Goal: Find specific page/section: Find specific page/section

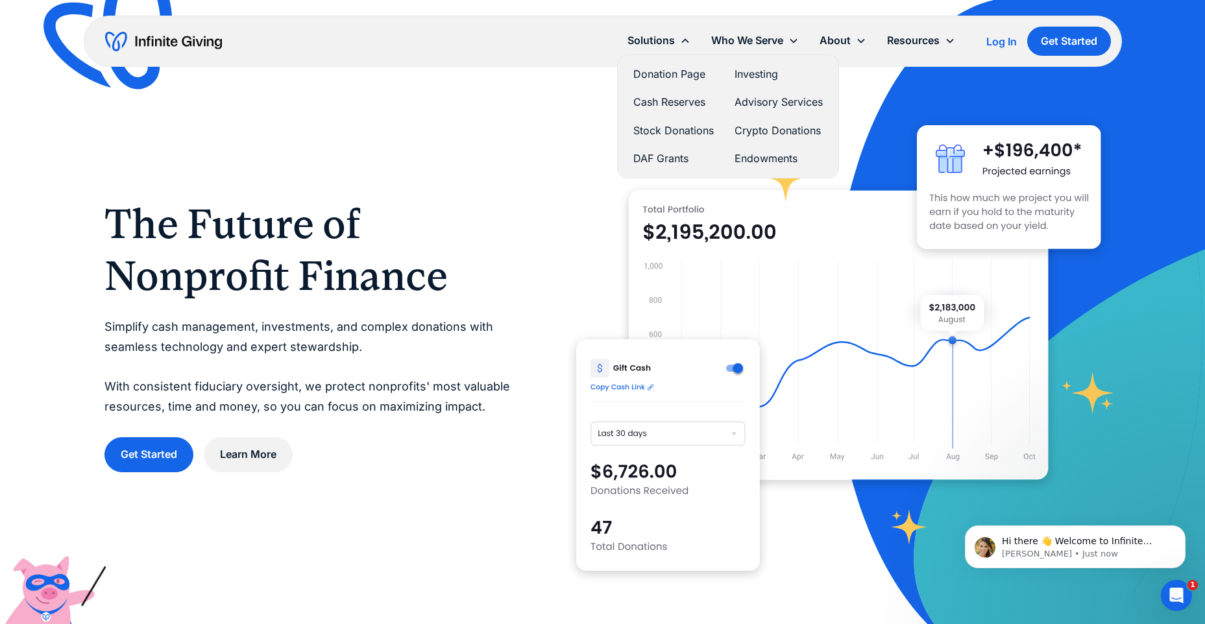
click at [673, 73] on link "Donation Page" at bounding box center [673, 75] width 80 height 18
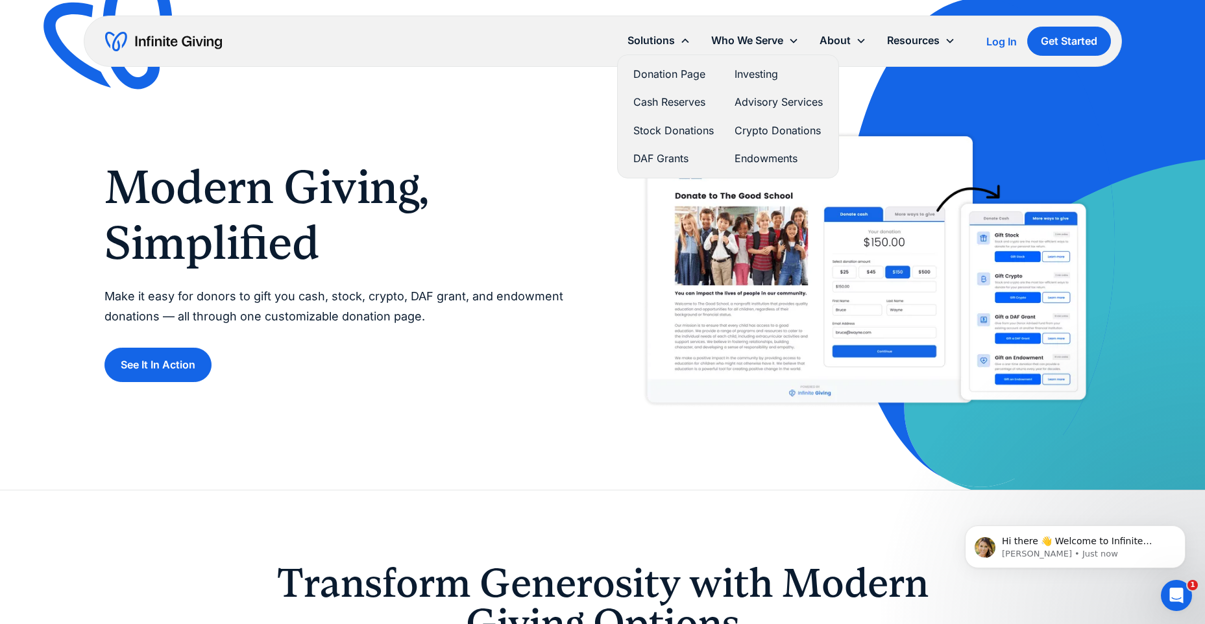
click at [688, 69] on link "Donation Page" at bounding box center [673, 75] width 80 height 18
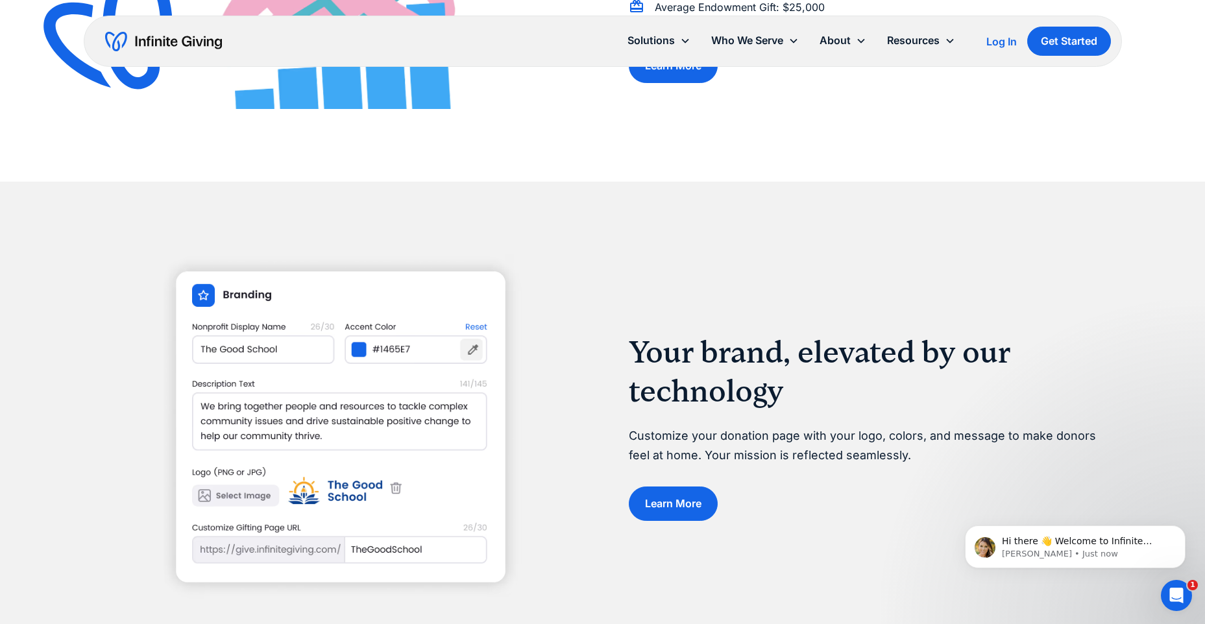
scroll to position [1298, 0]
